Goal: Book appointment/travel/reservation

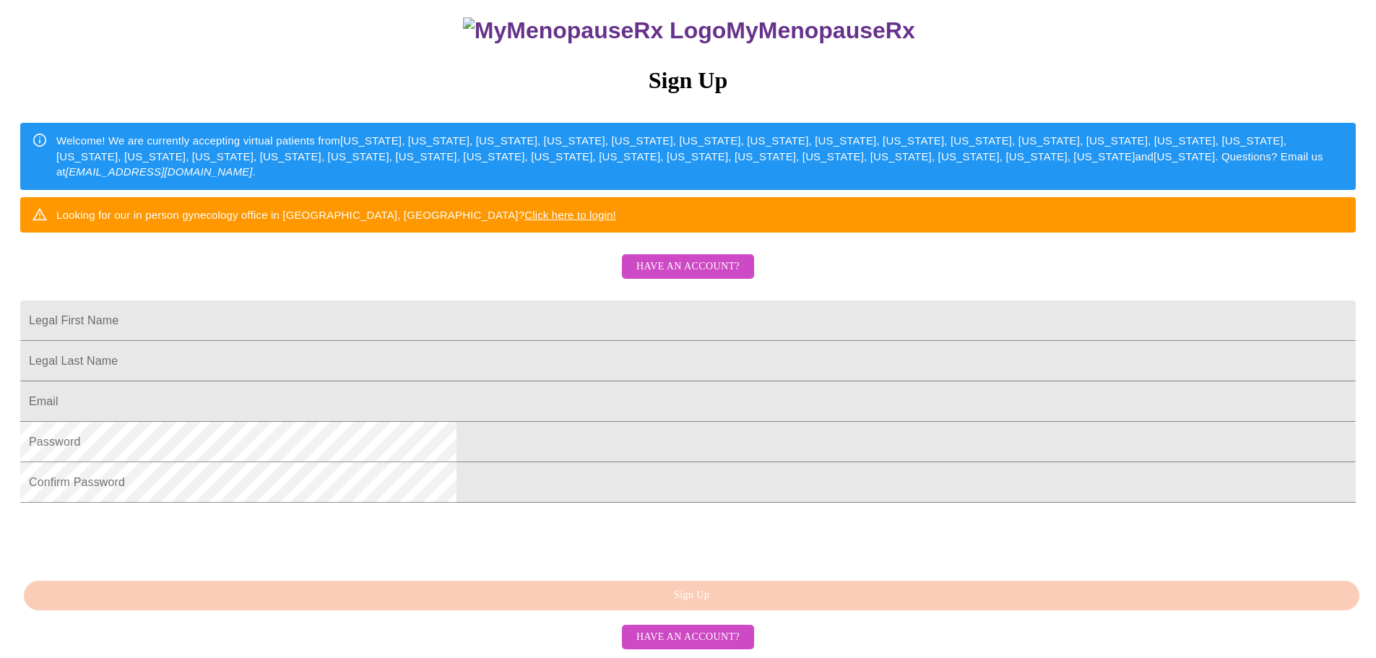
scroll to position [254, 0]
click at [659, 644] on span "Have an account?" at bounding box center [687, 637] width 103 height 18
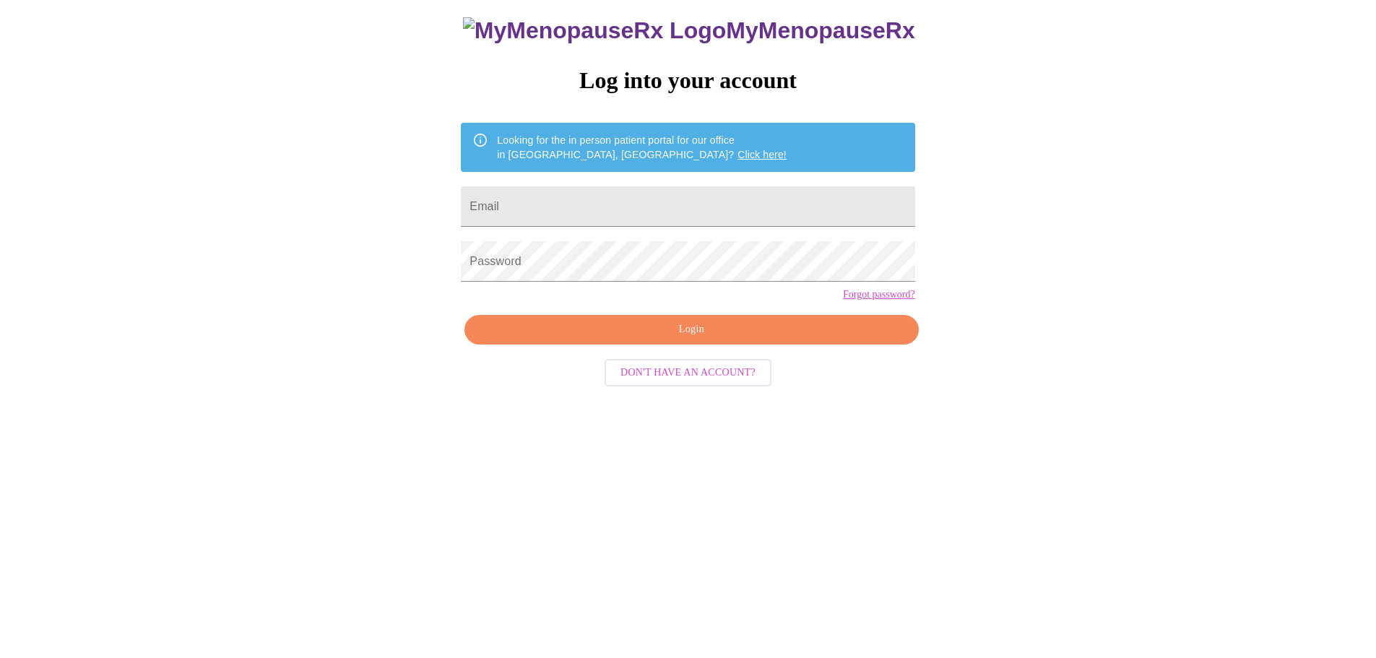
scroll to position [14, 0]
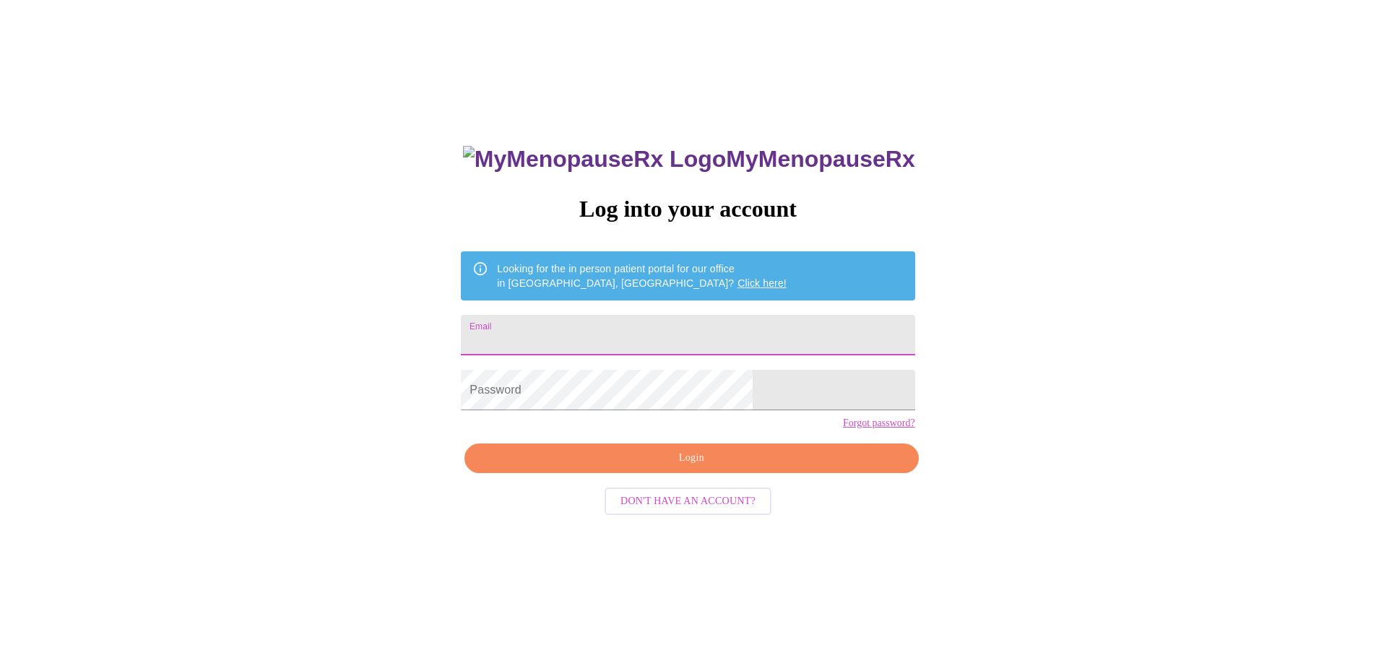
click at [615, 338] on input "Email" at bounding box center [688, 335] width 454 height 40
type input "[EMAIL_ADDRESS][DOMAIN_NAME]"
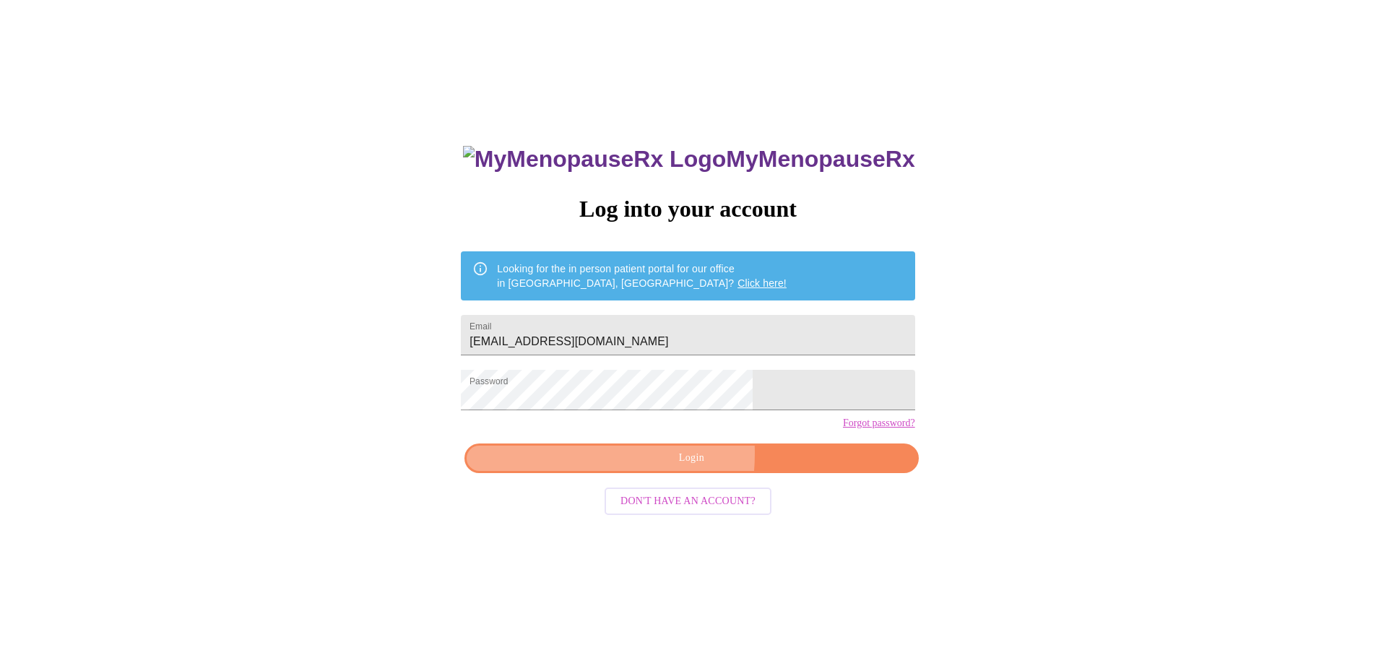
click at [604, 467] on span "Login" at bounding box center [691, 458] width 420 height 18
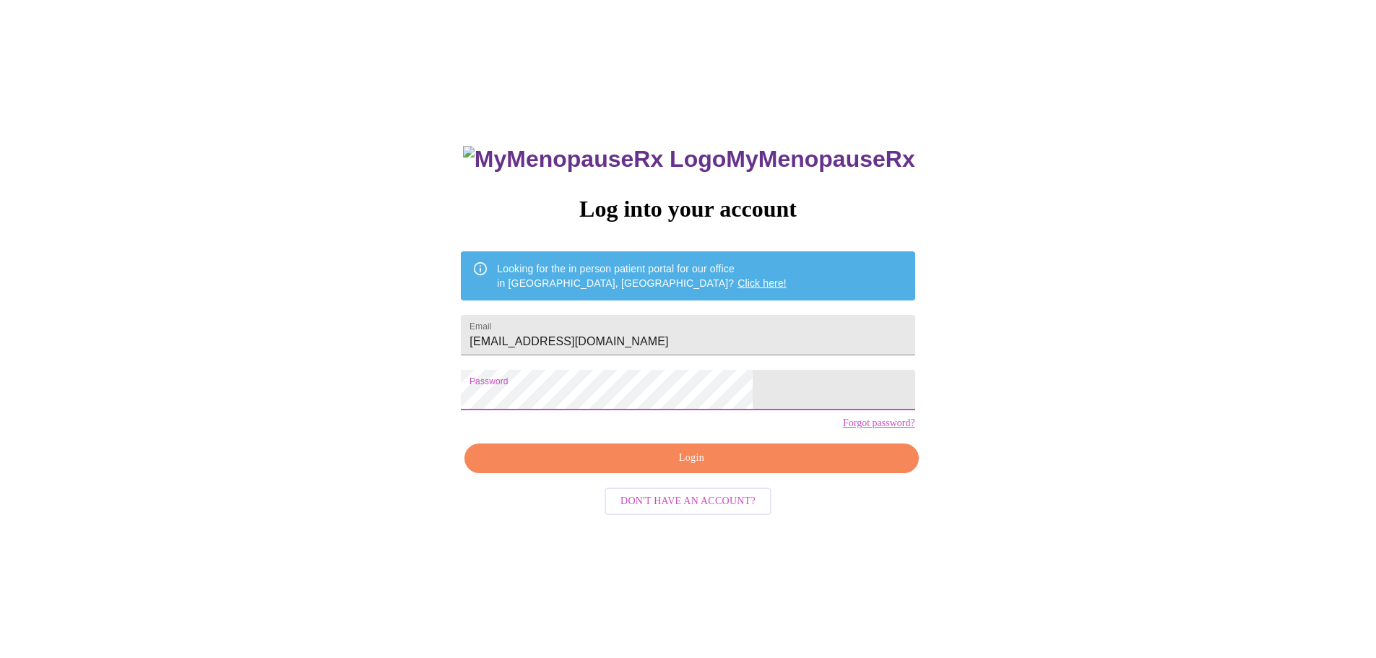
click at [701, 511] on span "Don't have an account?" at bounding box center [688, 502] width 135 height 18
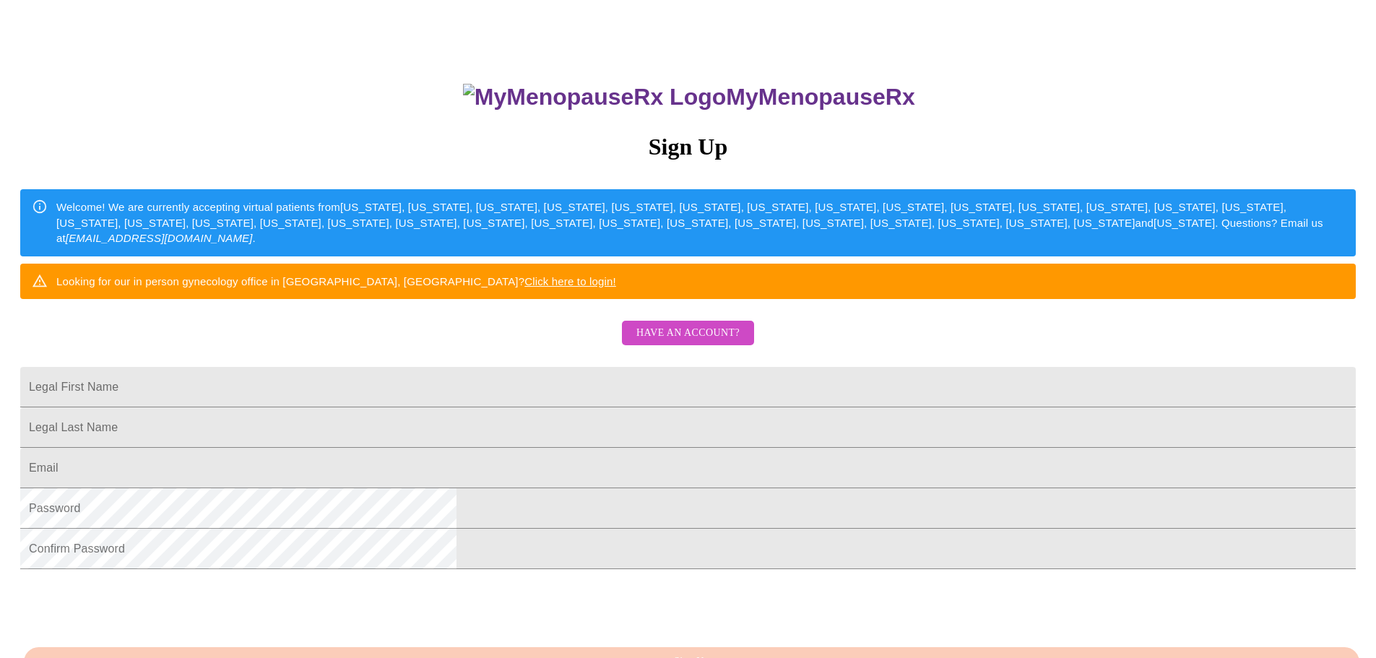
scroll to position [231, 0]
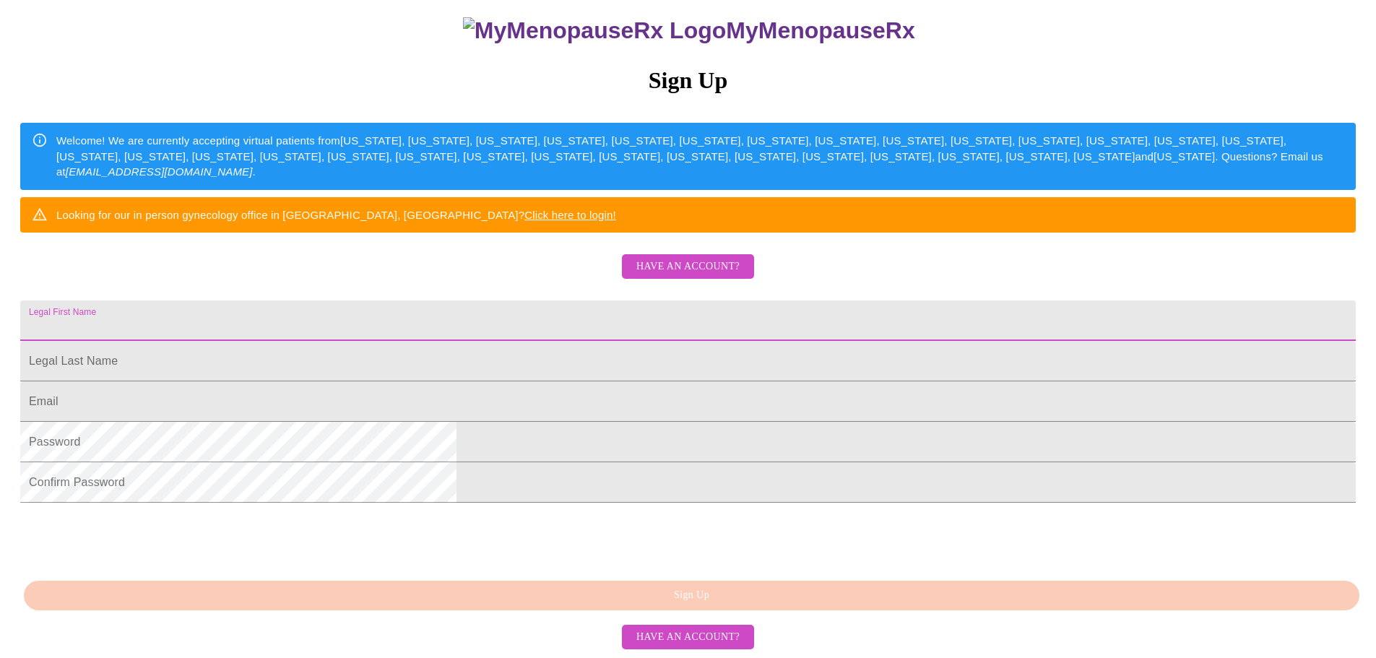
click at [517, 301] on input "Legal First Name" at bounding box center [688, 321] width 1336 height 40
type input "[PERSON_NAME]"
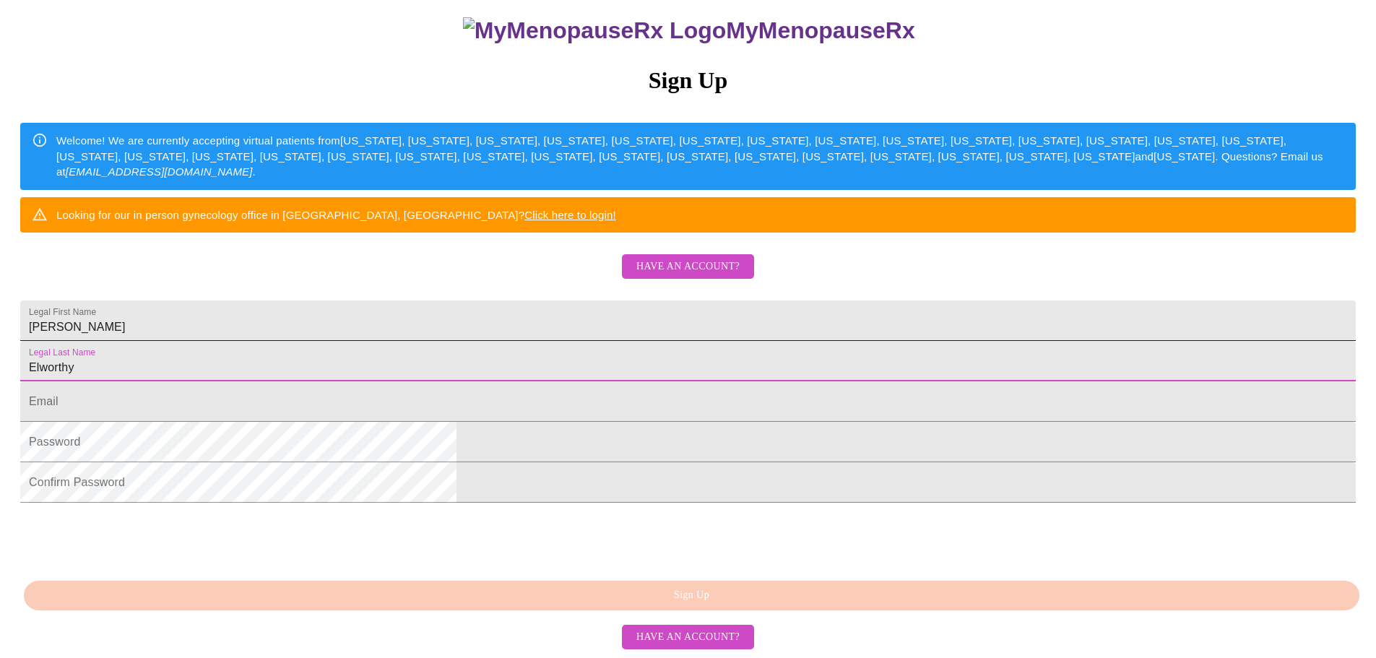
type input "Elworthy"
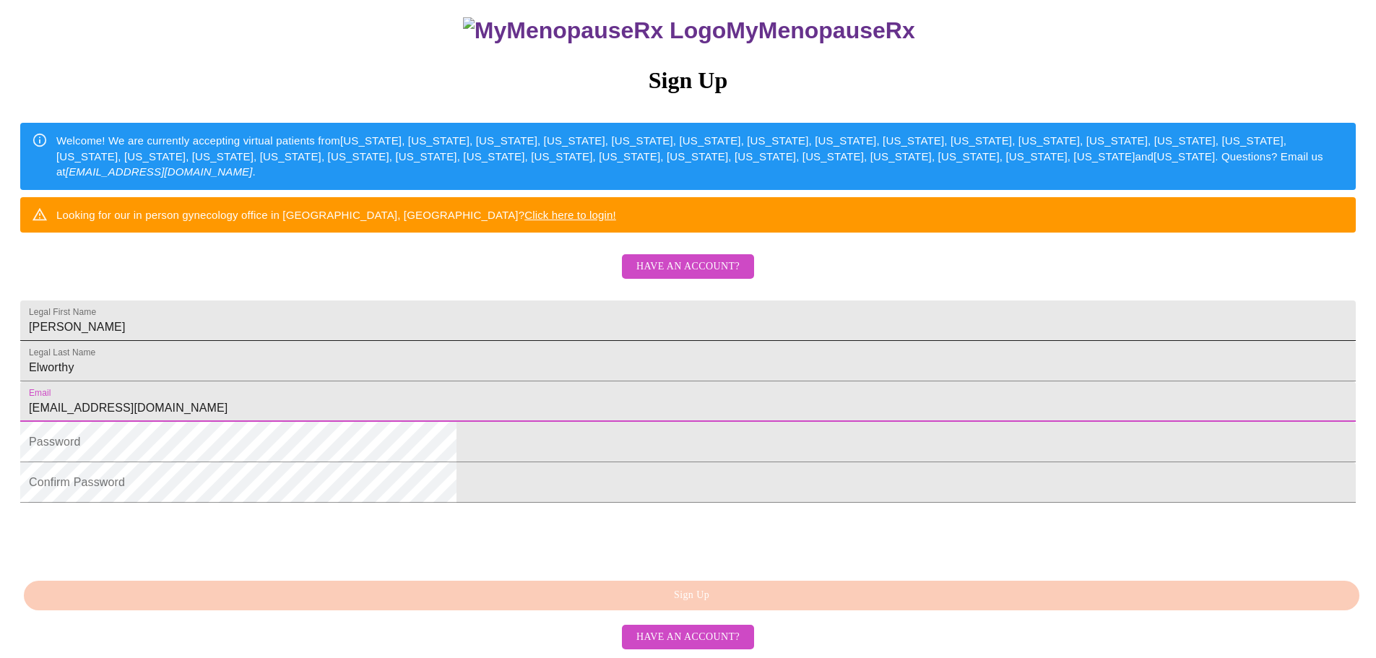
type input "[EMAIL_ADDRESS][DOMAIN_NAME]"
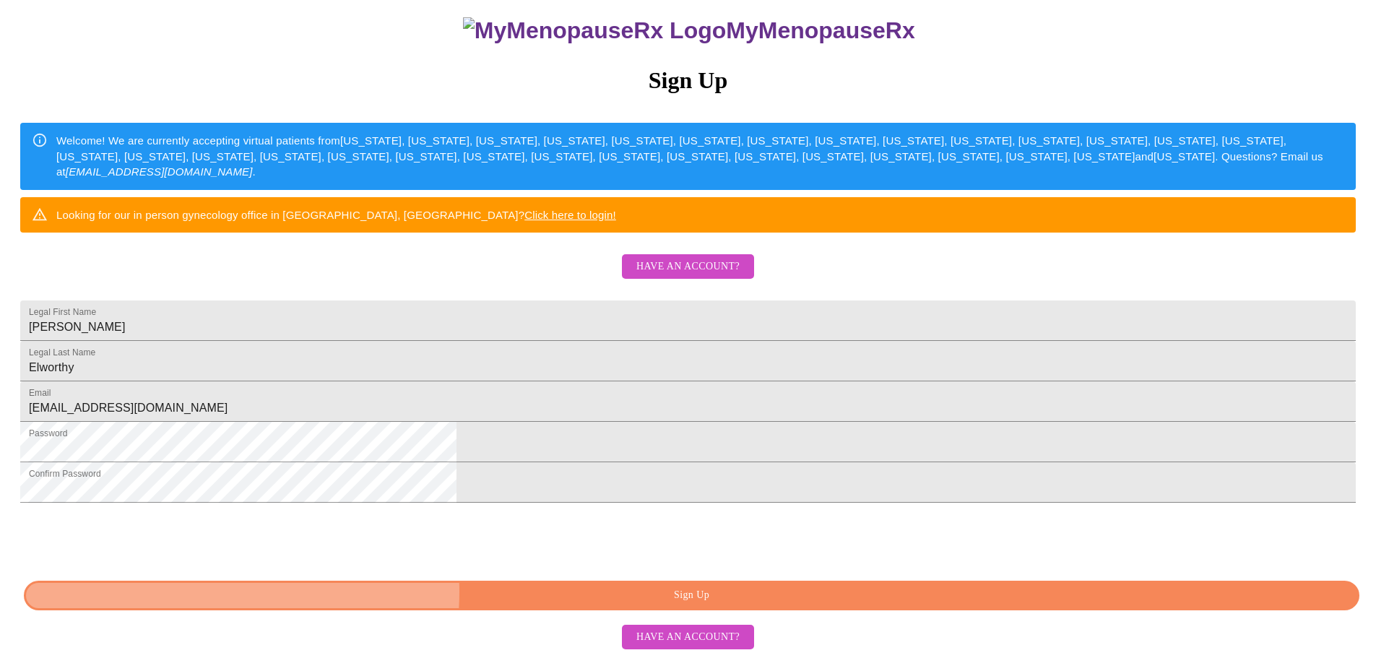
click at [641, 605] on span "Sign Up" at bounding box center [691, 596] width 1302 height 18
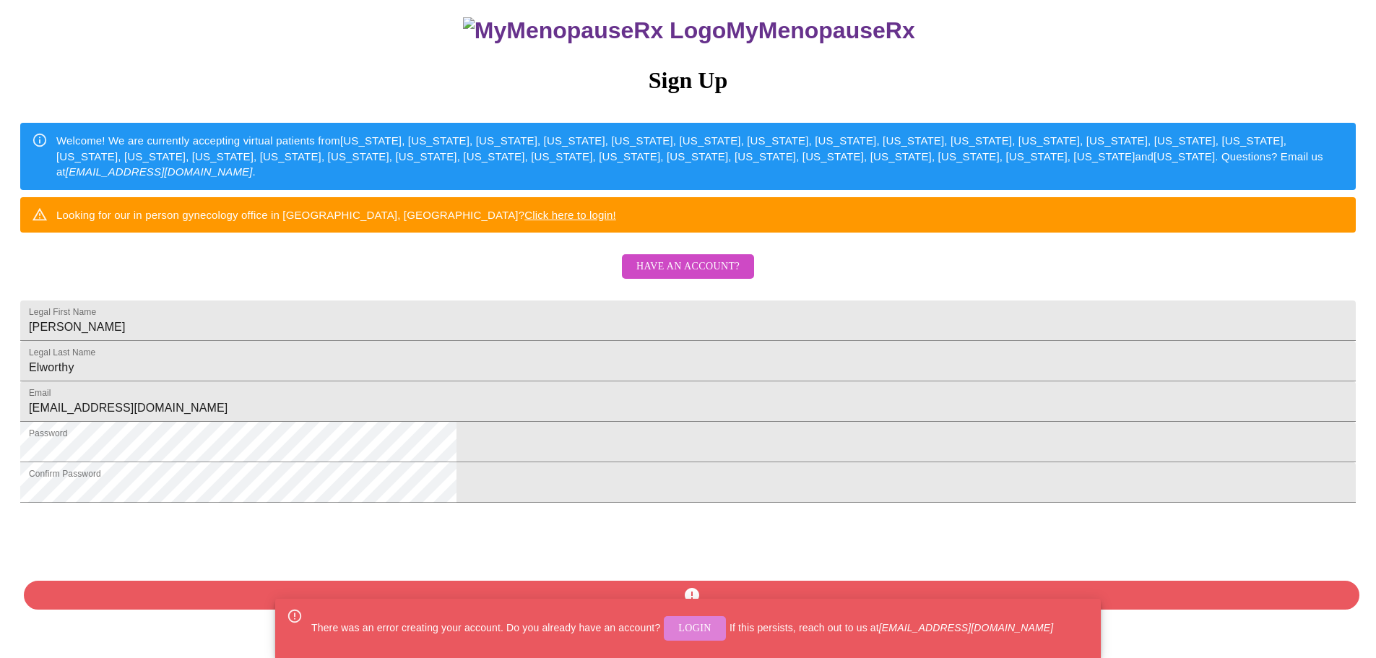
click at [695, 625] on span "Login" at bounding box center [694, 629] width 33 height 18
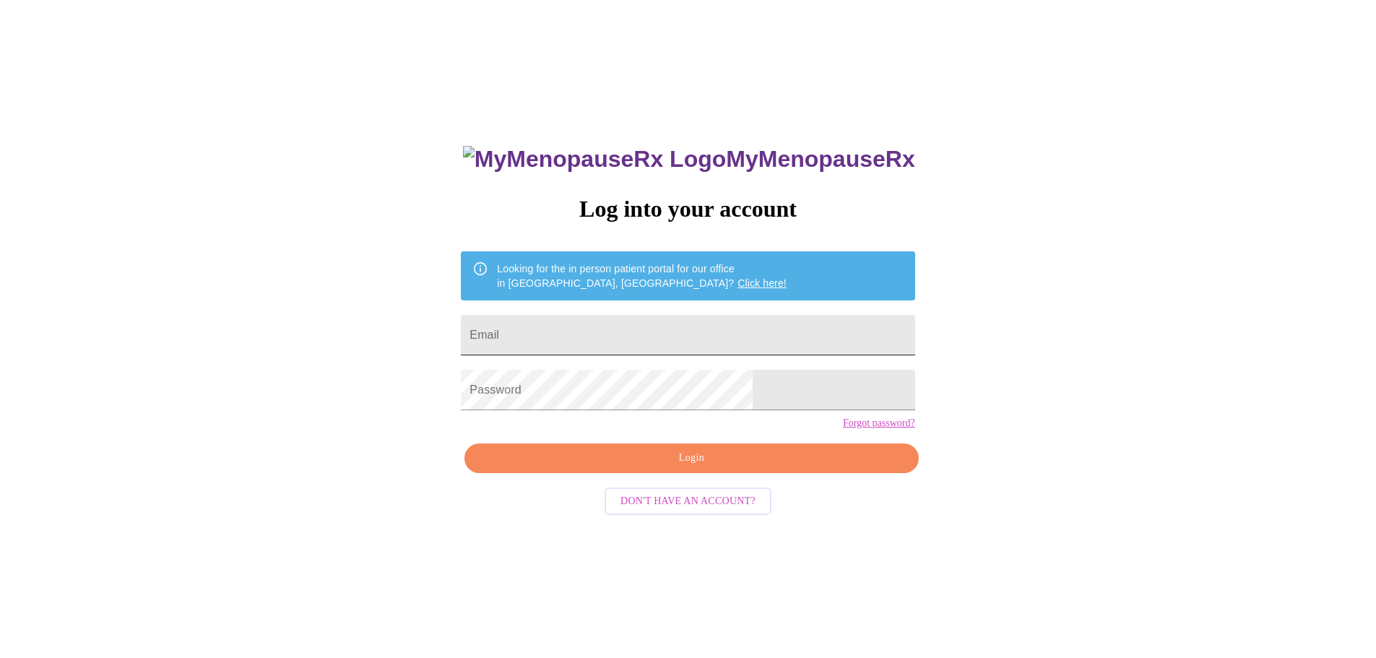
click at [619, 332] on input "Email" at bounding box center [688, 335] width 454 height 40
type input "[EMAIL_ADDRESS][DOMAIN_NAME]"
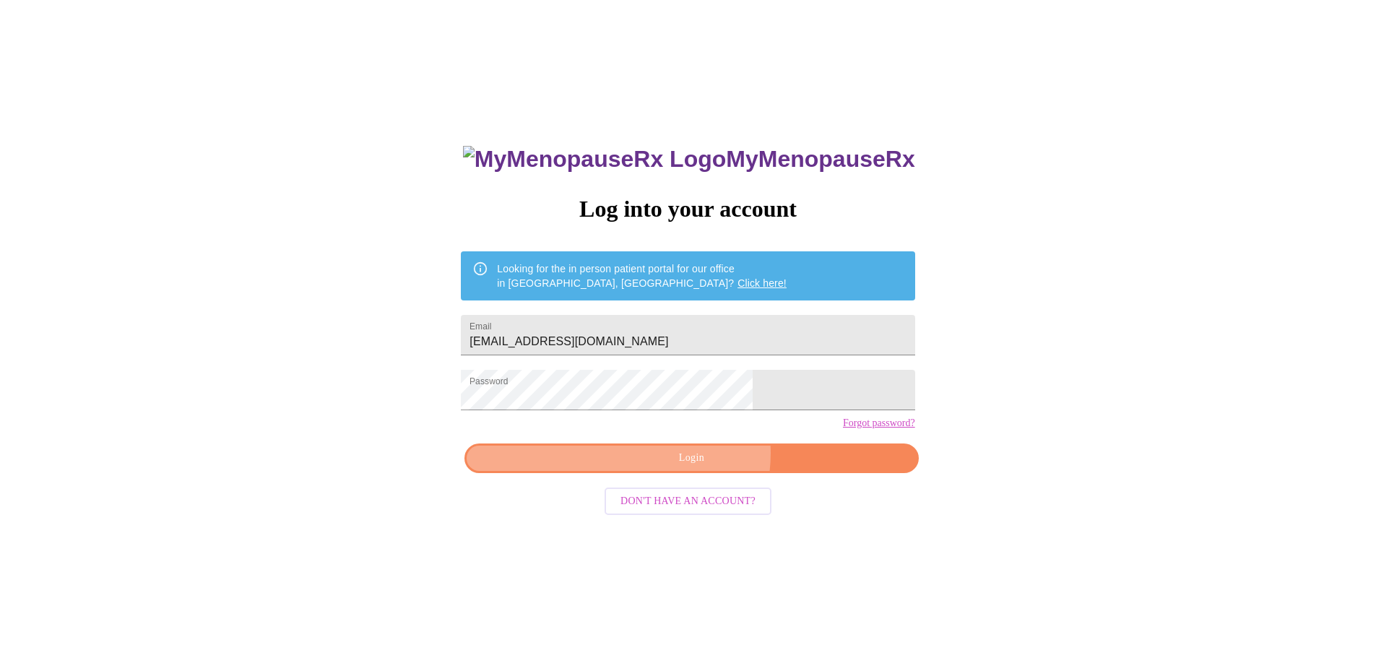
click at [699, 467] on span "Login" at bounding box center [691, 458] width 420 height 18
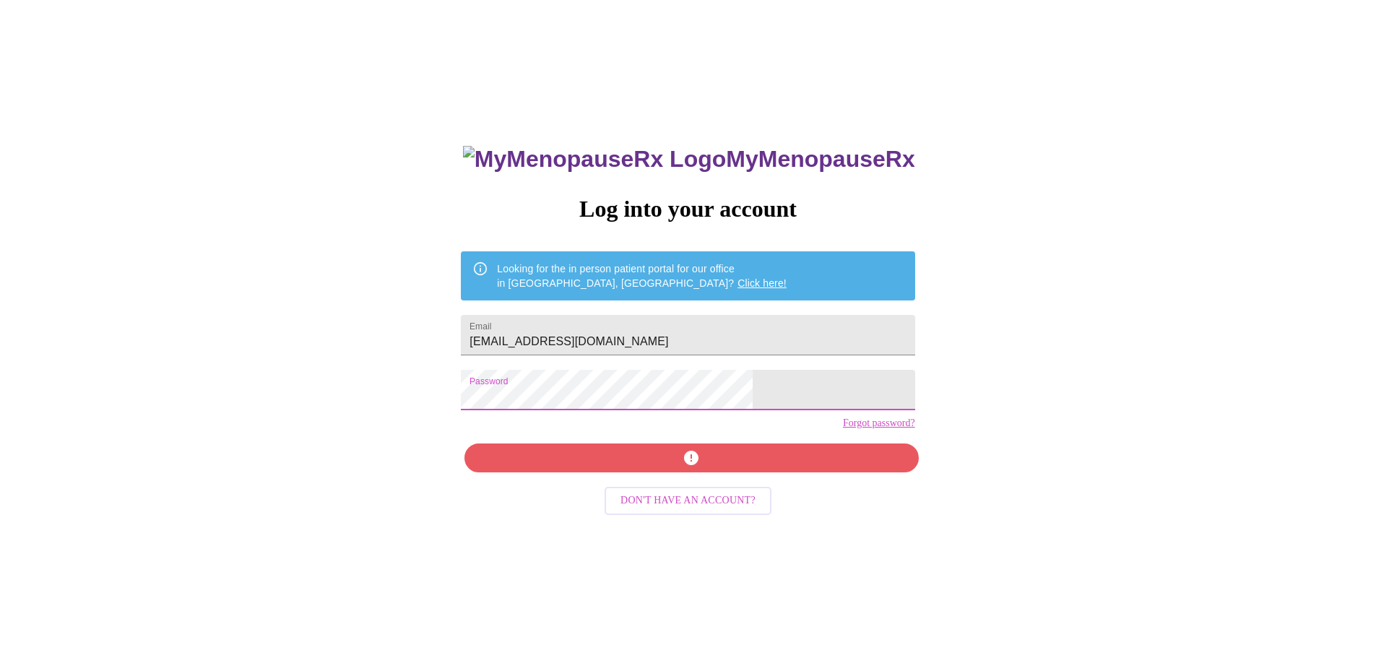
click at [501, 406] on div "MyMenopauseRx Log into your account Looking for the in person patient portal fo…" at bounding box center [688, 386] width 1365 height 790
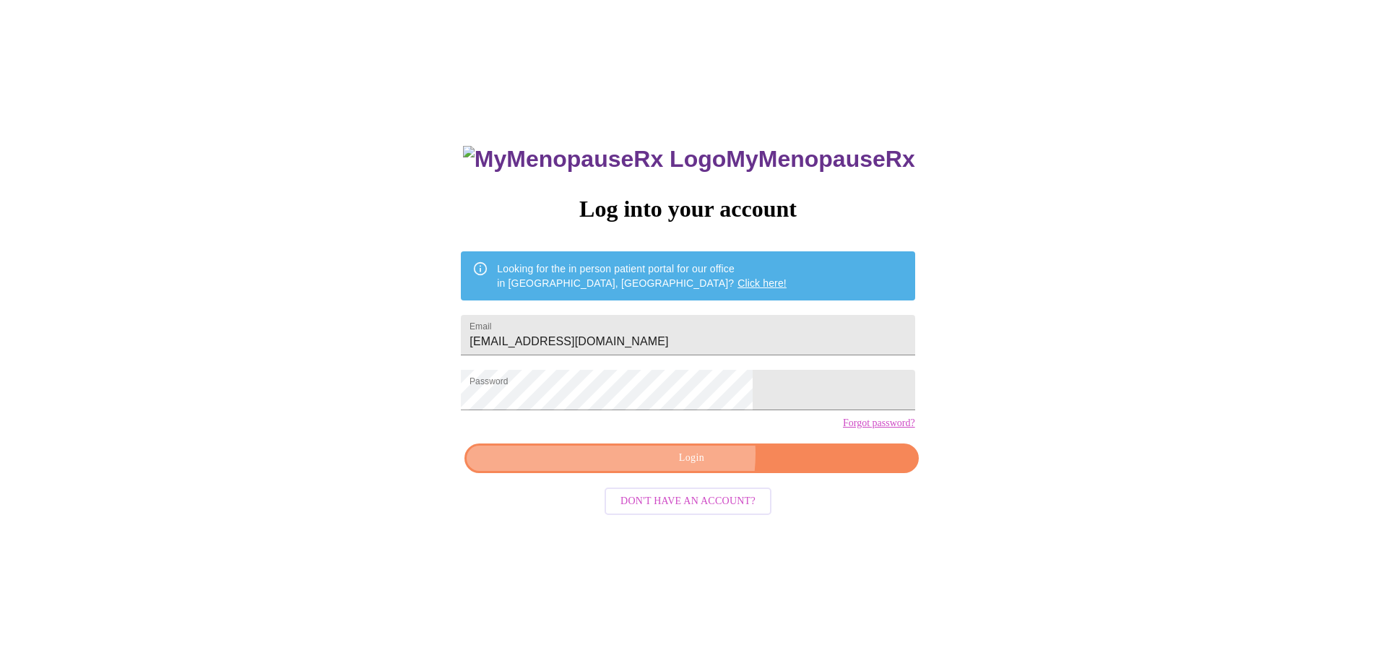
click at [678, 467] on span "Login" at bounding box center [691, 458] width 420 height 18
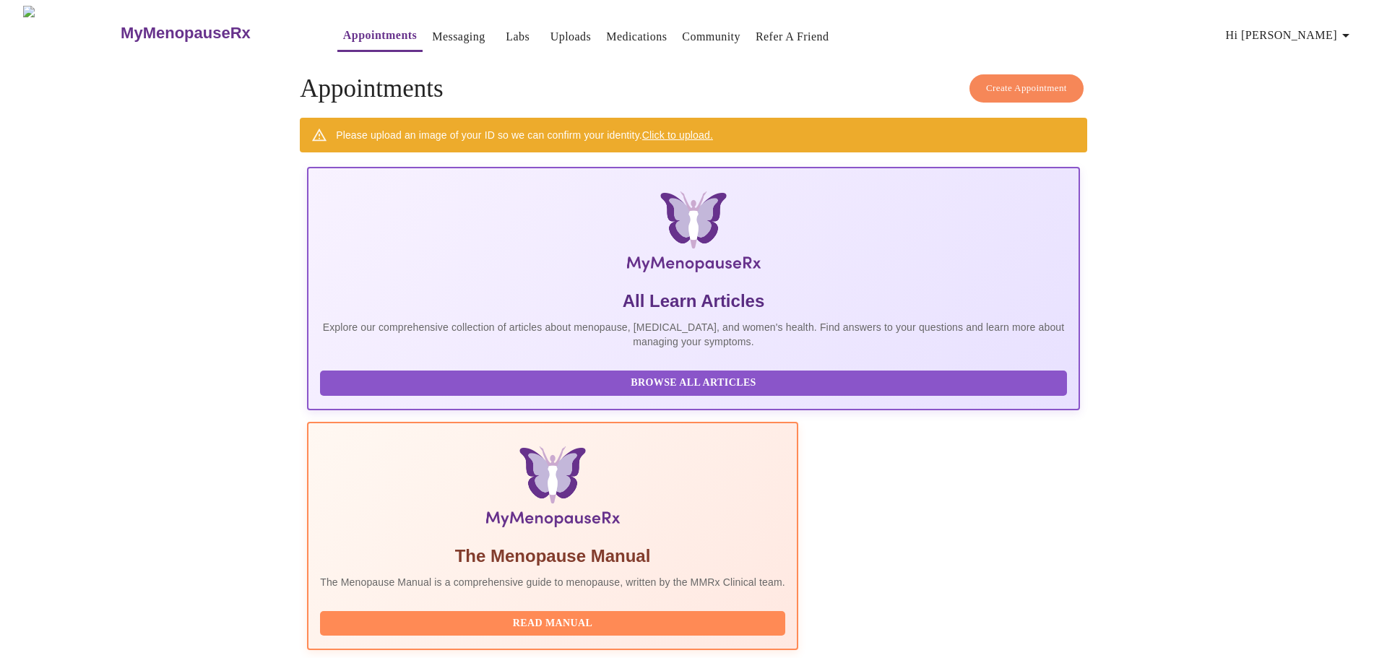
click at [433, 29] on link "Messaging" at bounding box center [458, 37] width 53 height 20
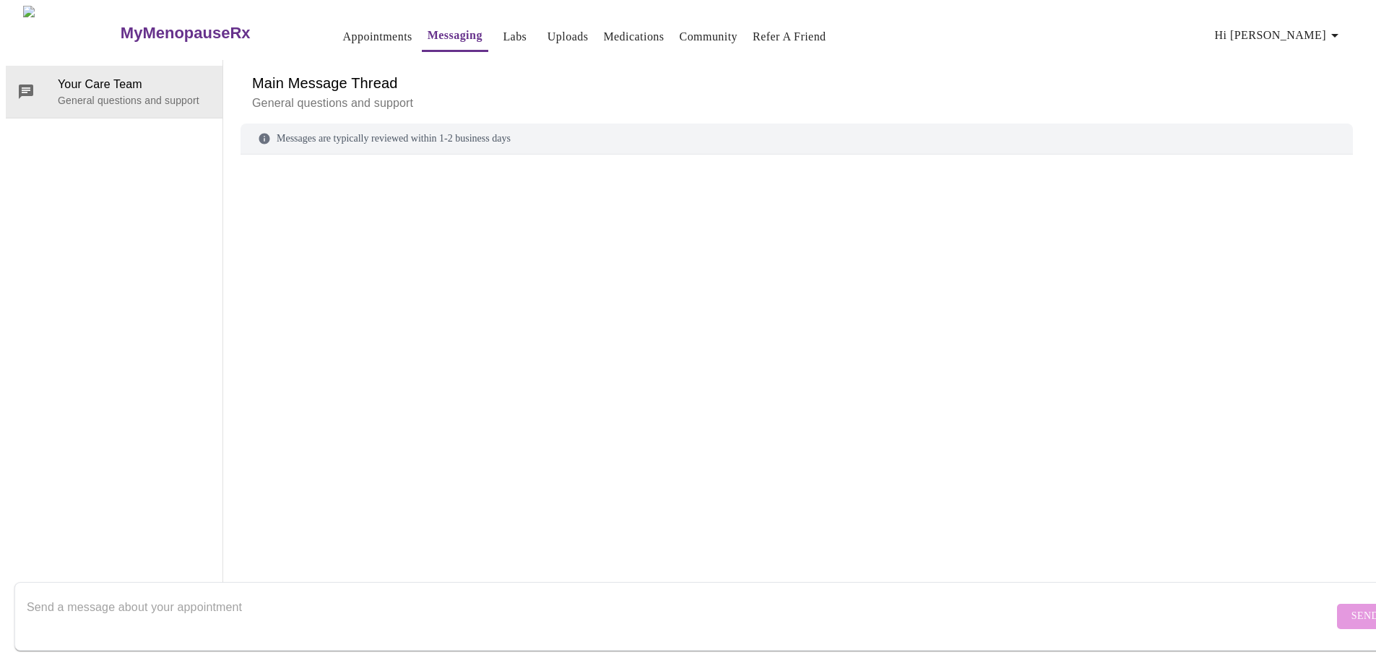
click at [343, 33] on link "Appointments" at bounding box center [377, 37] width 69 height 20
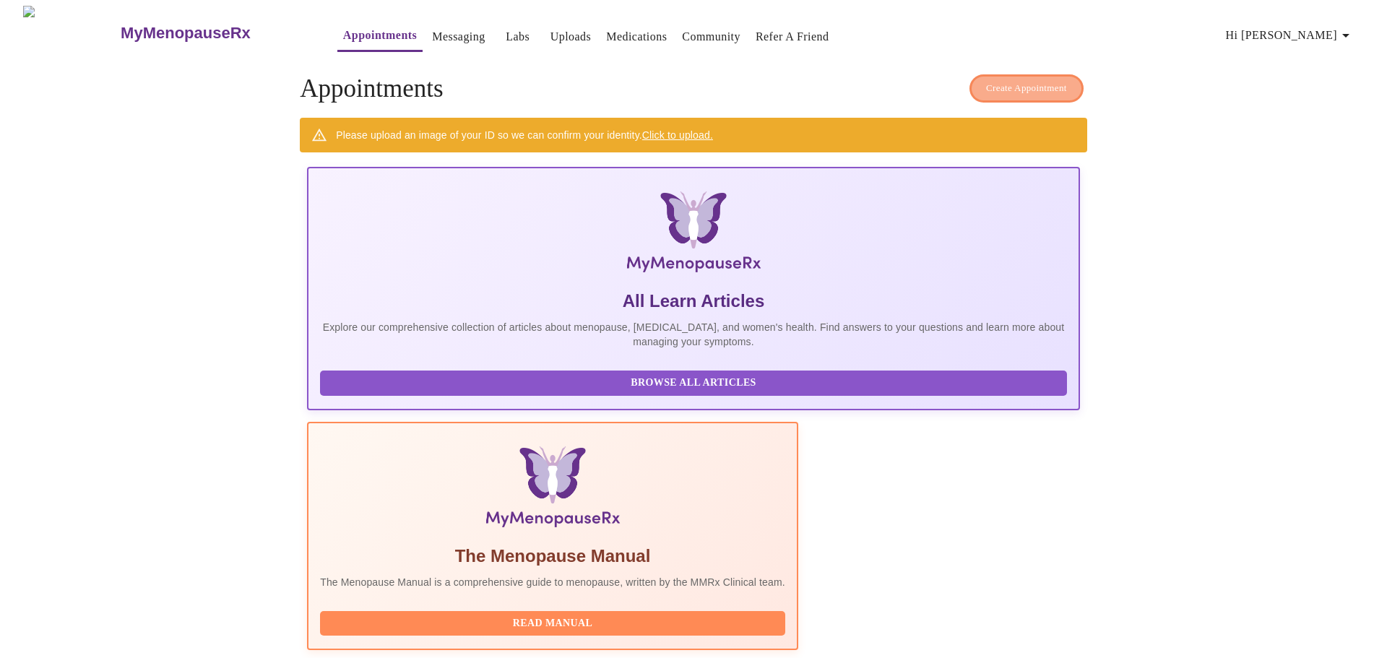
click at [993, 80] on span "Create Appointment" at bounding box center [1026, 88] width 81 height 17
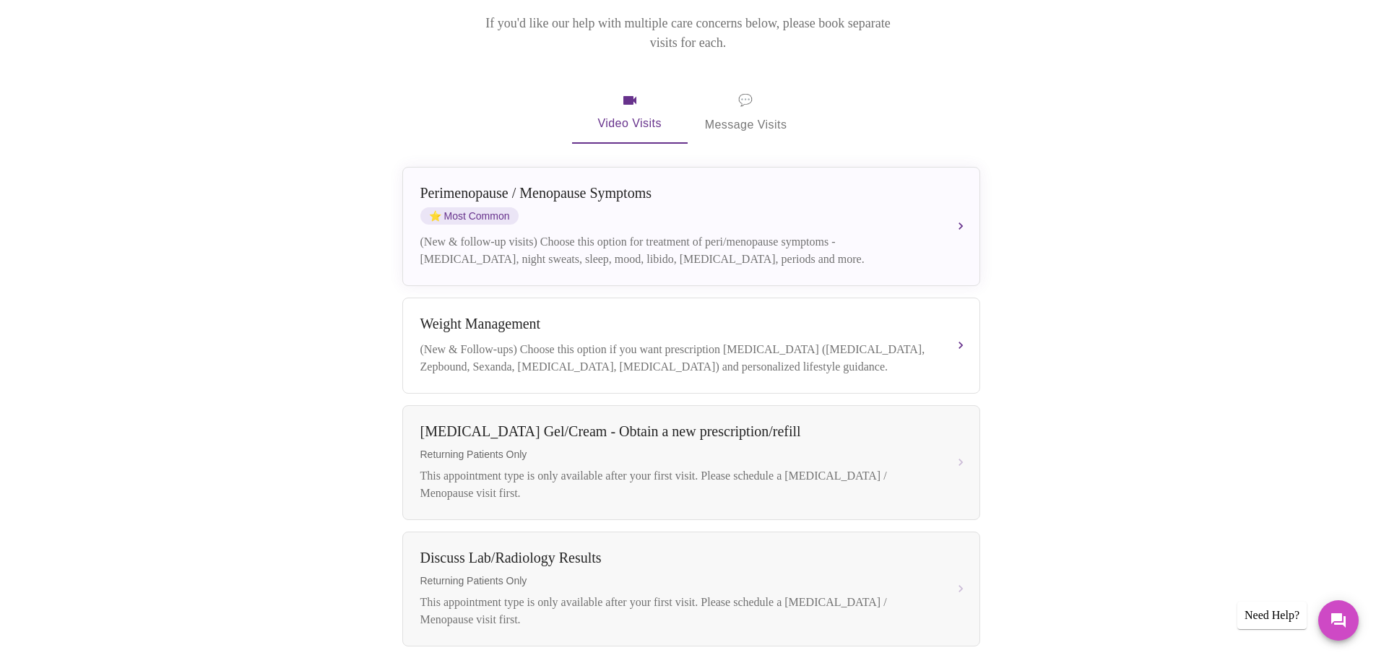
scroll to position [217, 0]
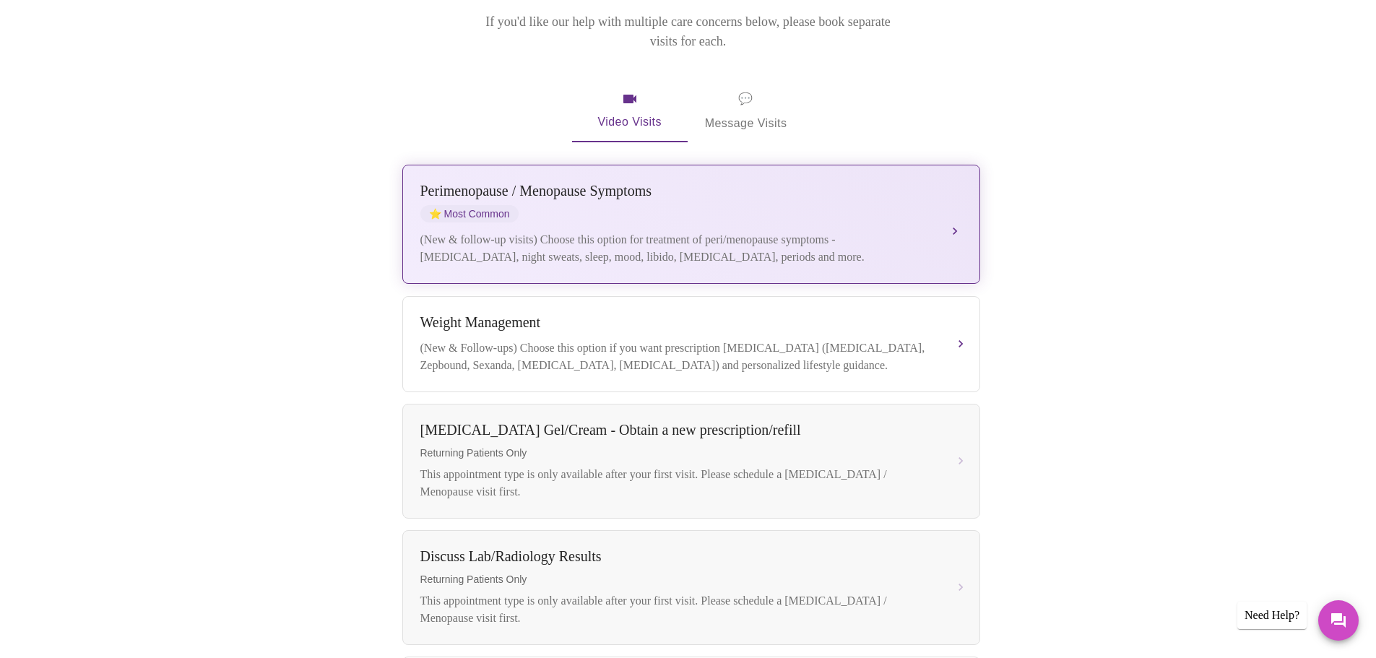
click at [612, 231] on div "(New & follow-up visits) Choose this option for treatment of peri/menopause sym…" at bounding box center [676, 248] width 513 height 35
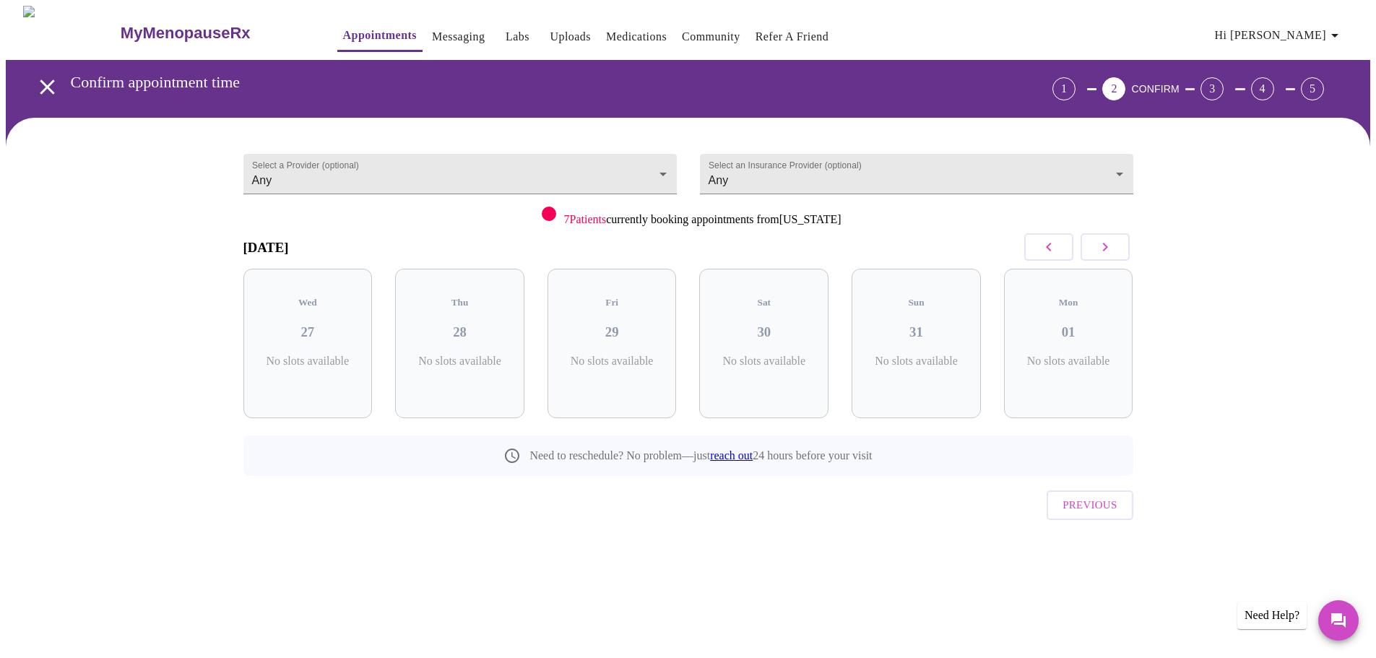
scroll to position [0, 0]
click at [769, 176] on body "MyMenopauseRx Appointments Messaging Labs Uploads Medications Community Refer a…" at bounding box center [693, 299] width 1375 height 587
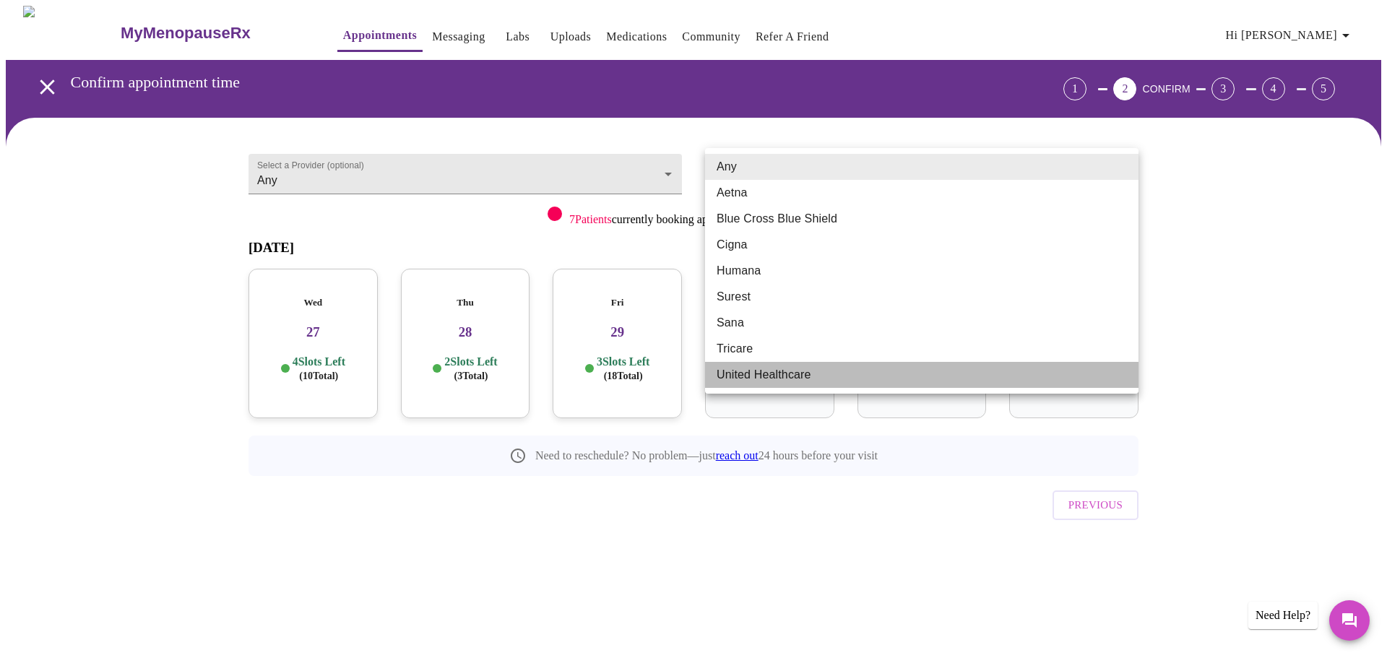
click at [774, 376] on li "United Healthcare" at bounding box center [921, 375] width 433 height 26
type input "United Healthcare"
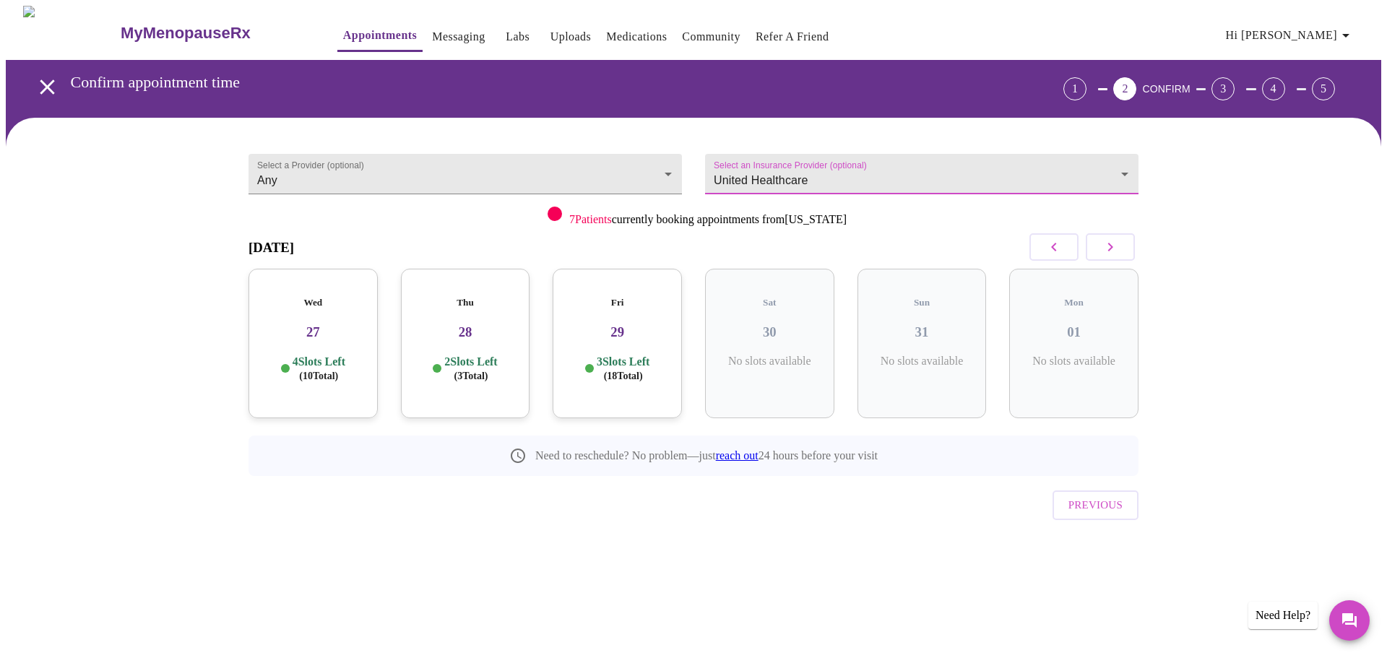
click at [319, 324] on h3 "27" at bounding box center [313, 332] width 106 height 16
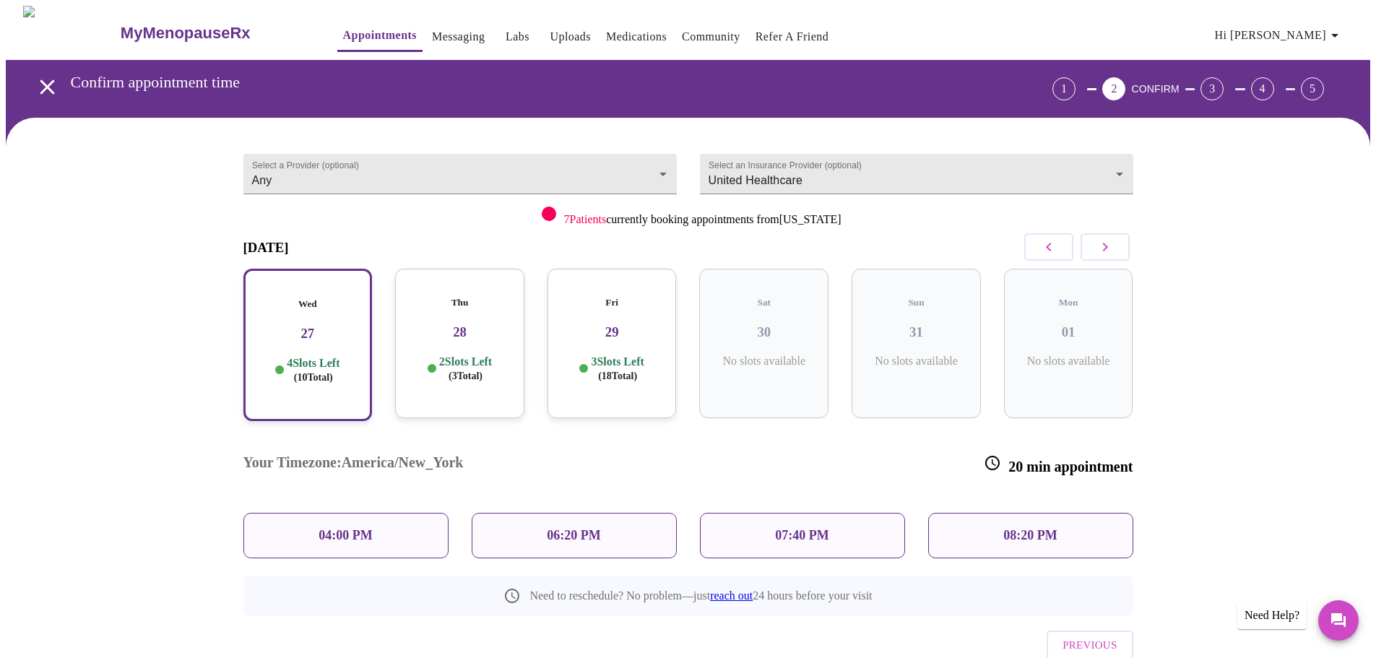
scroll to position [27, 0]
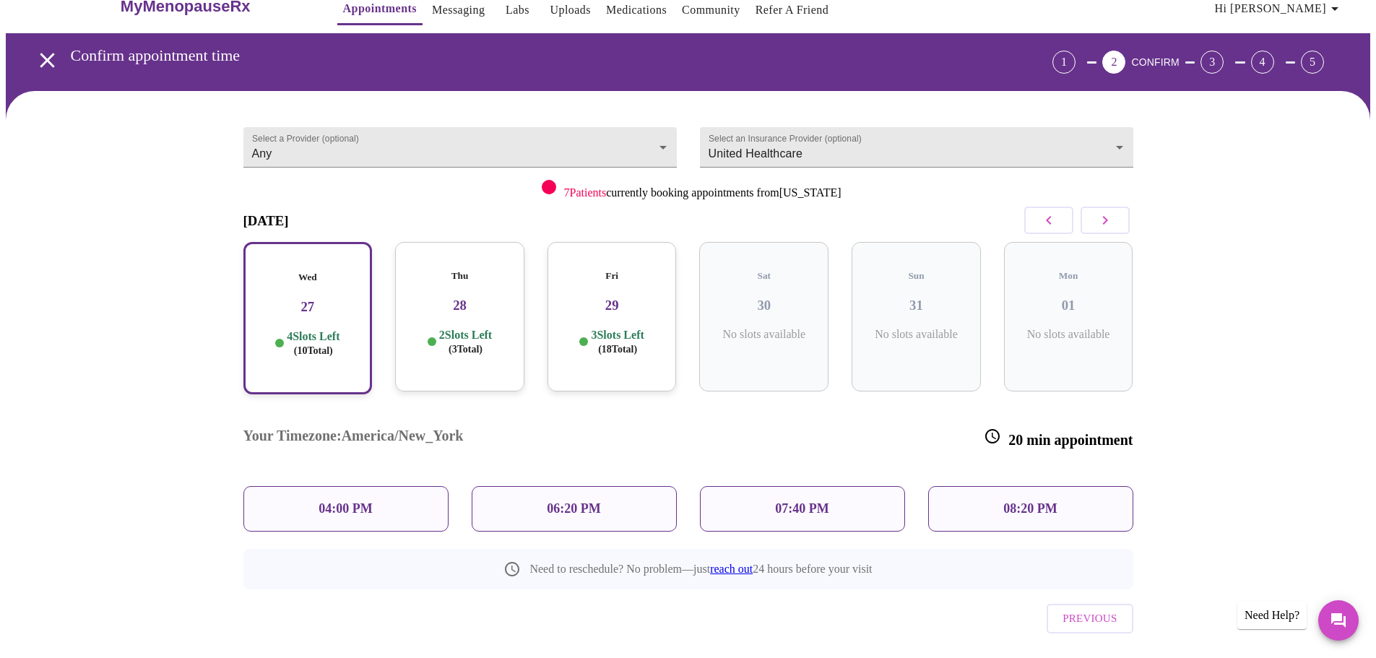
click at [569, 486] on div "06:20 PM" at bounding box center [574, 509] width 205 height 46
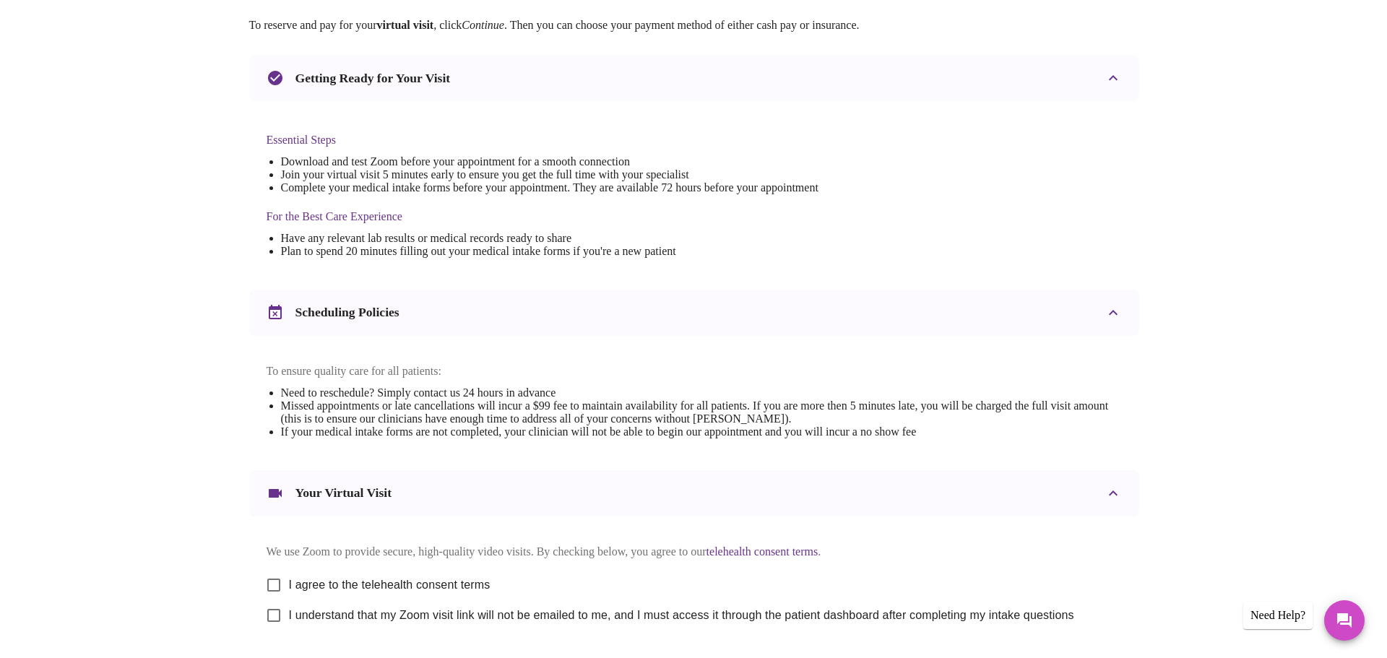
scroll to position [0, 0]
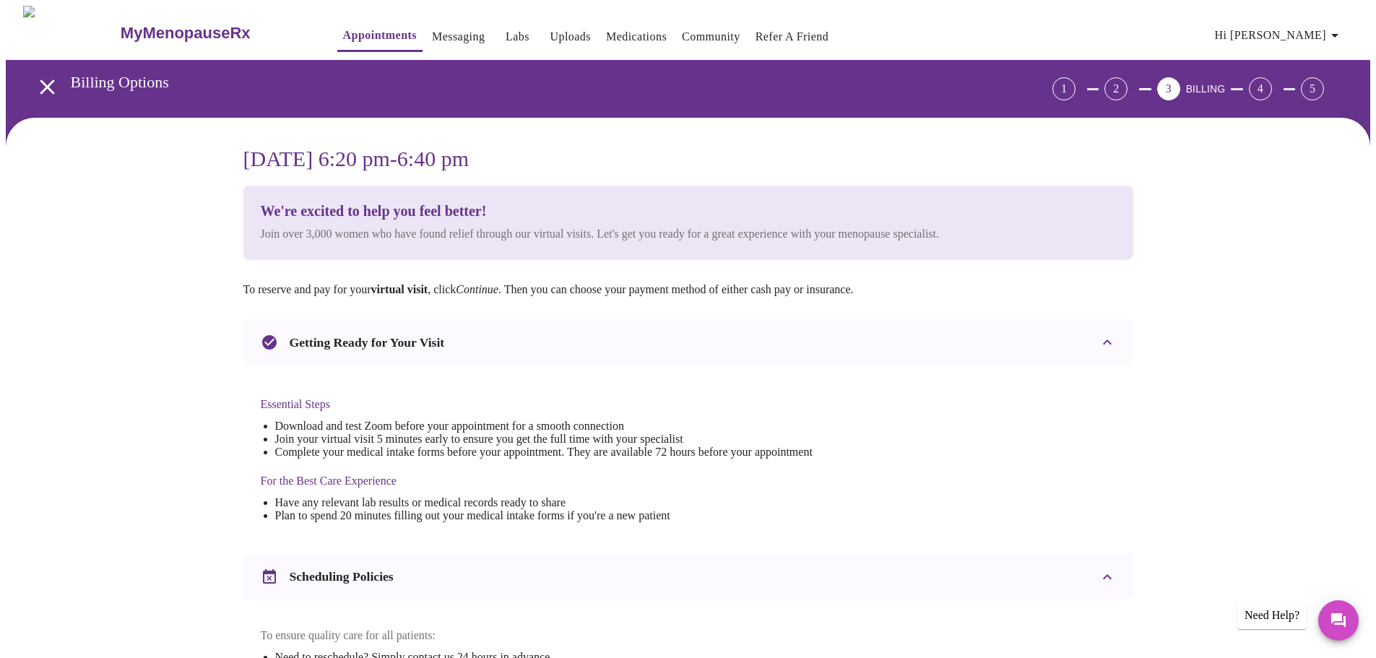
click at [623, 27] on link "Medications" at bounding box center [636, 37] width 61 height 20
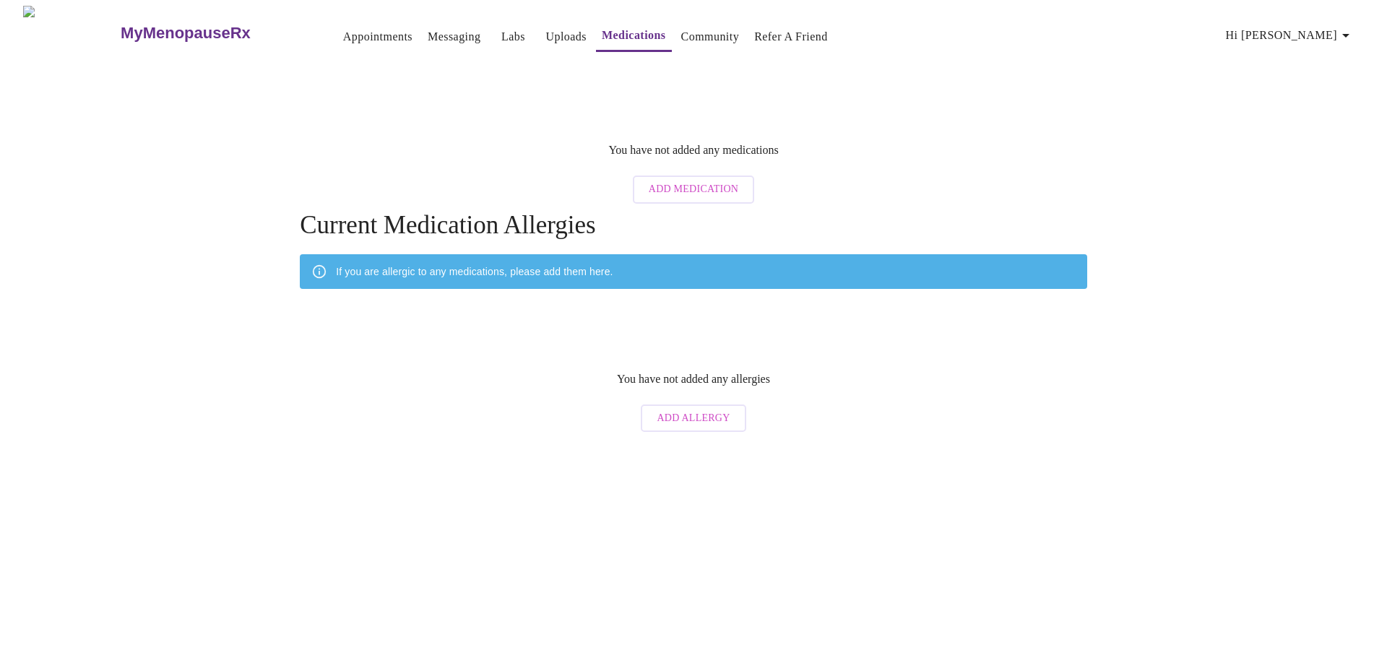
click at [121, 24] on h3 "MyMenopauseRx" at bounding box center [186, 33] width 130 height 19
